Goal: Task Accomplishment & Management: Manage account settings

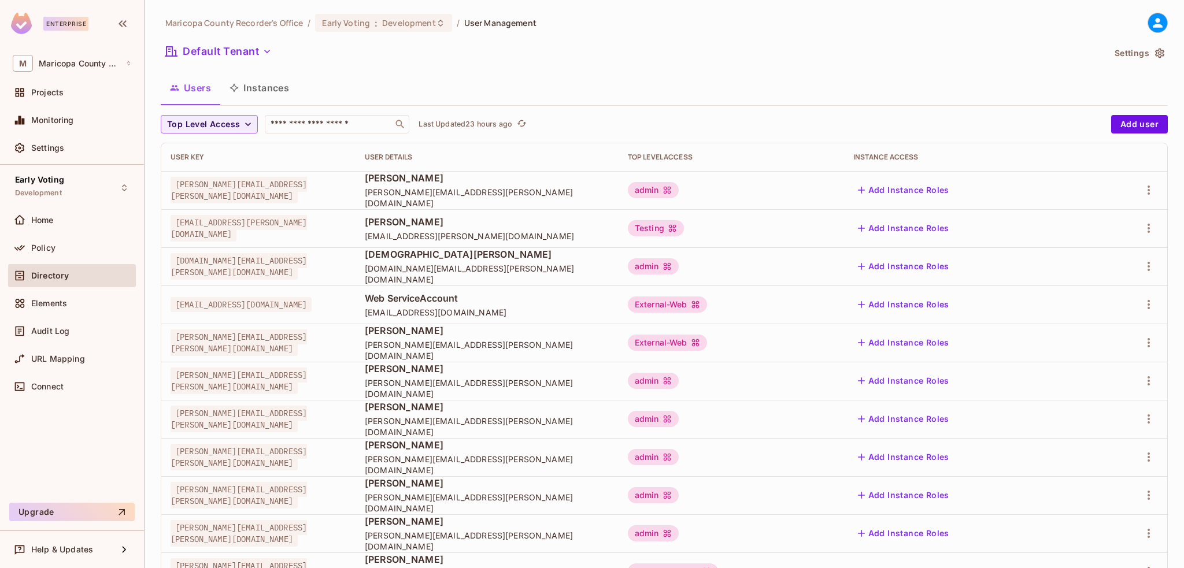
scroll to position [28, 0]
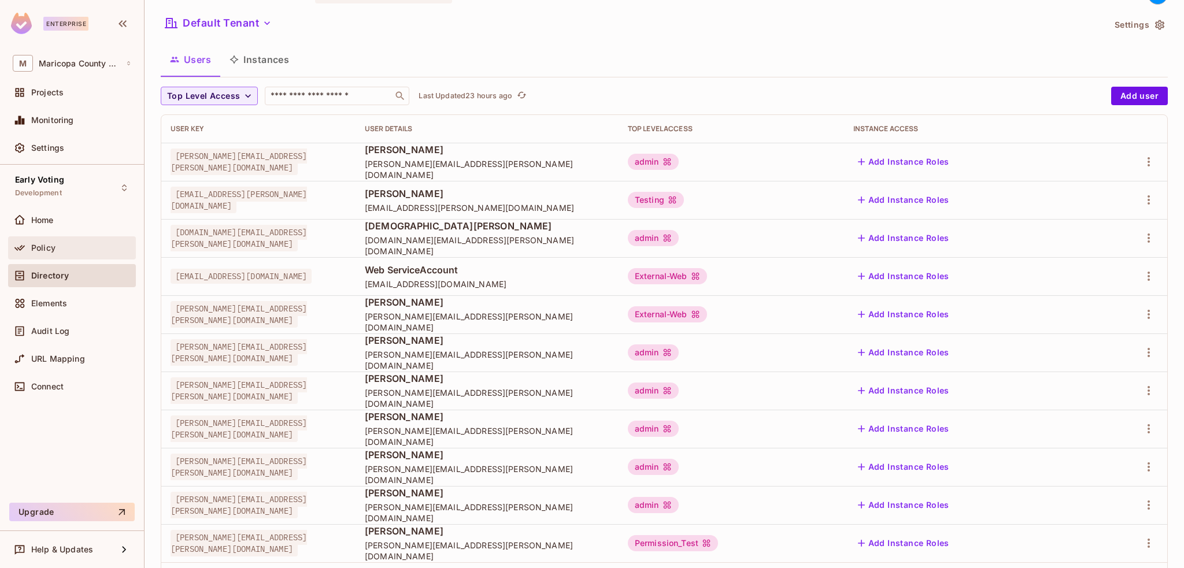
click at [48, 245] on span "Policy" at bounding box center [43, 247] width 24 height 9
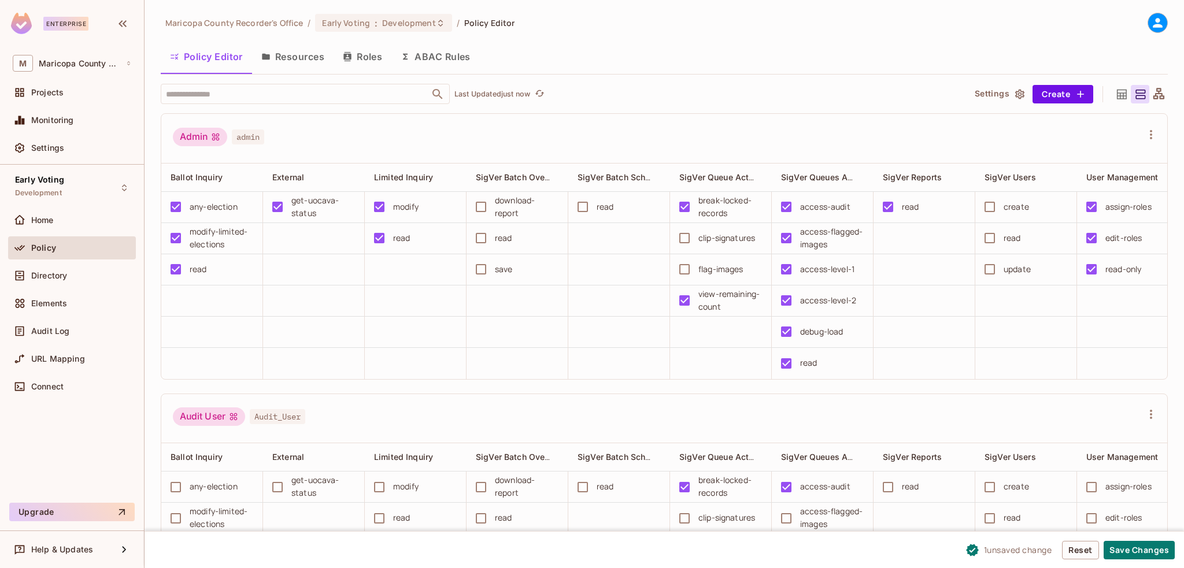
click at [1140, 547] on button "Save Changes" at bounding box center [1138, 550] width 71 height 18
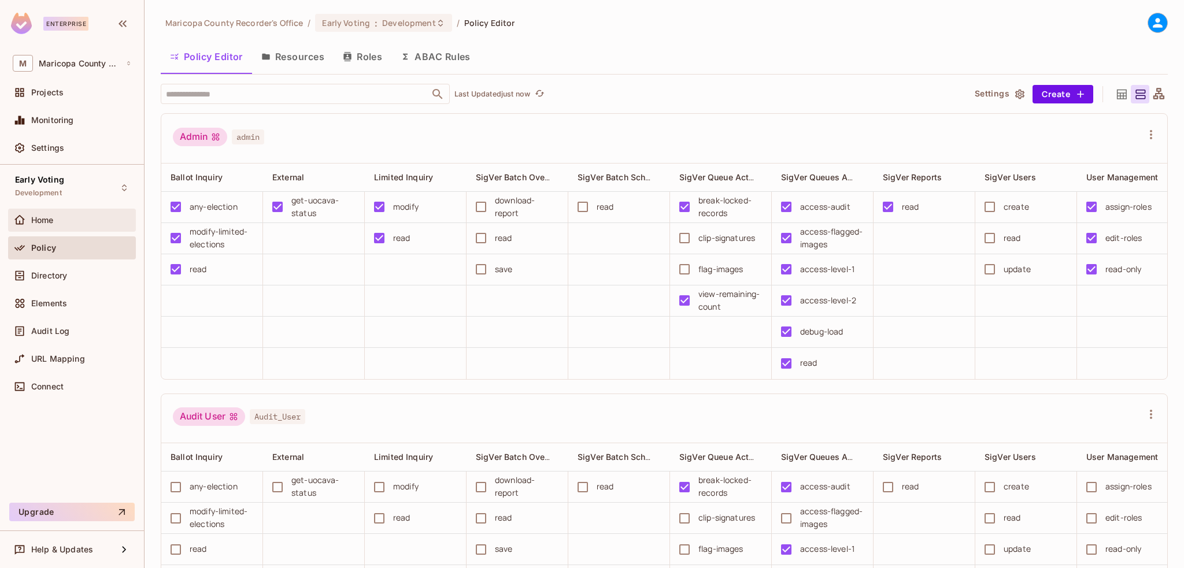
click at [43, 218] on span "Home" at bounding box center [42, 220] width 23 height 9
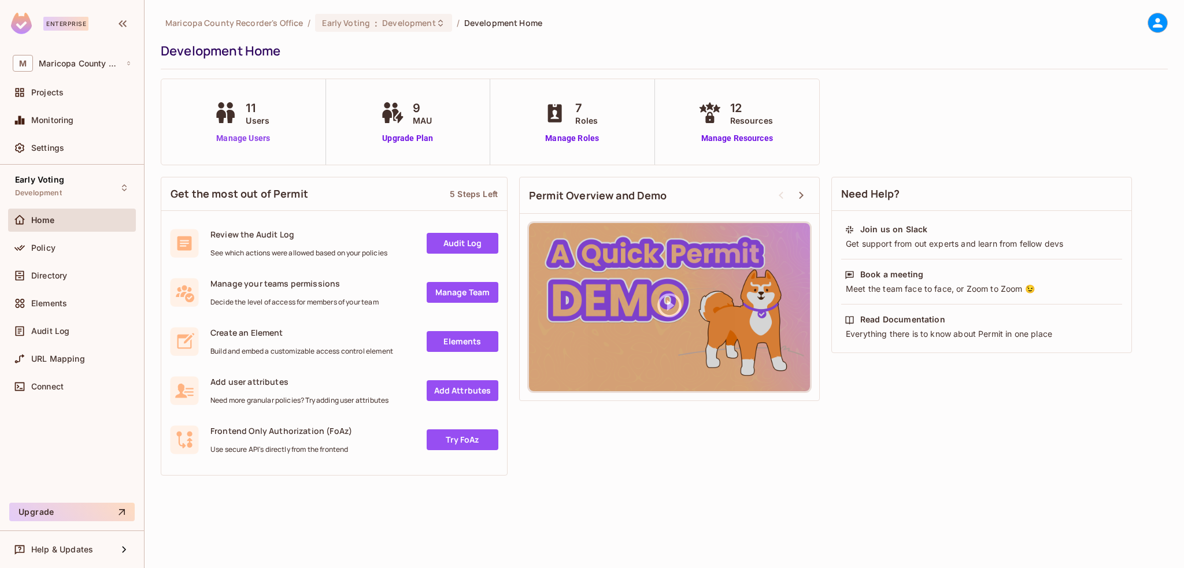
click at [253, 135] on link "Manage Users" at bounding box center [243, 138] width 64 height 12
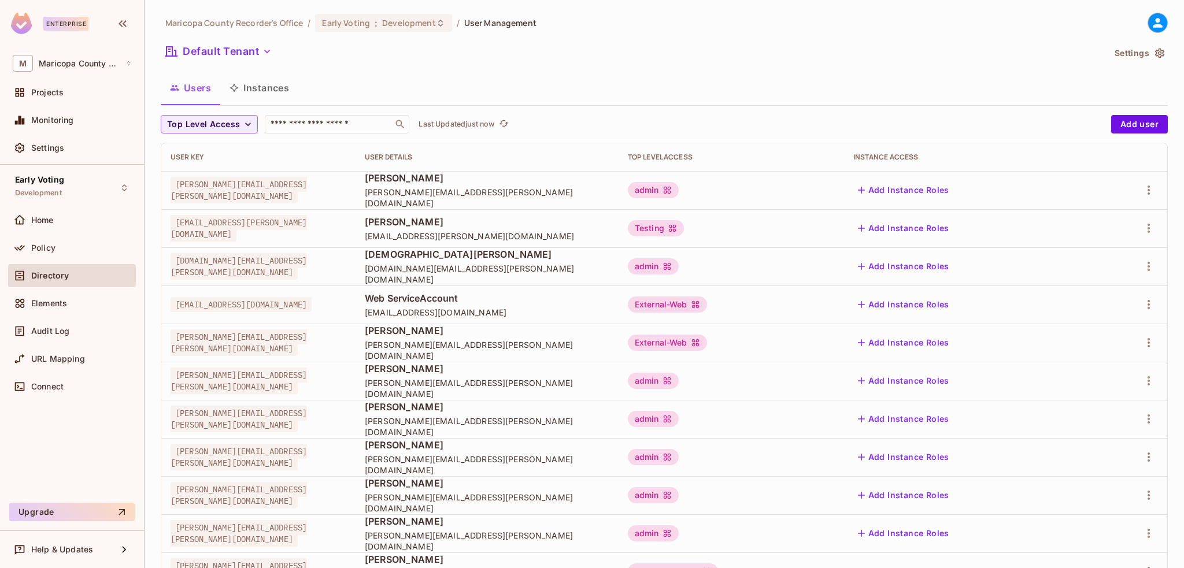
scroll to position [58, 0]
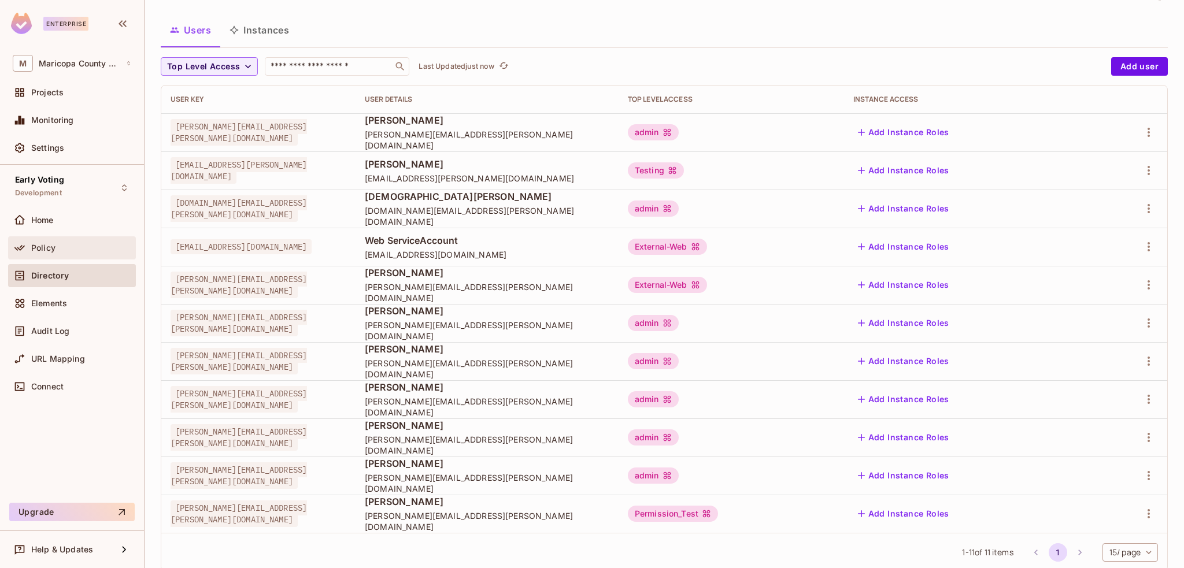
click at [61, 247] on div "Policy" at bounding box center [81, 247] width 100 height 9
